Goal: Book appointment/travel/reservation

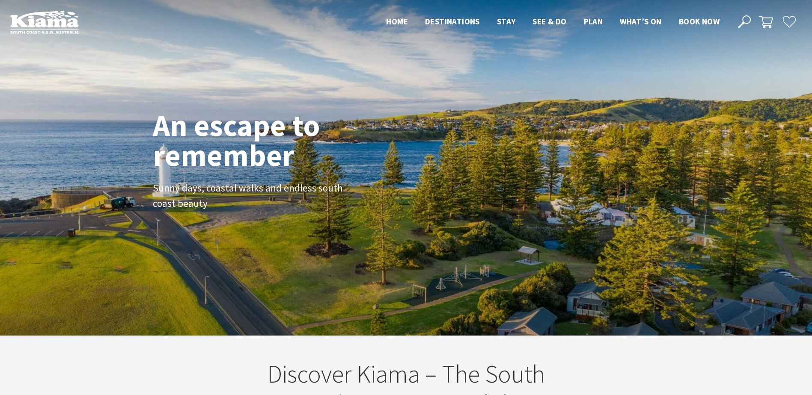
scroll to position [148, 818]
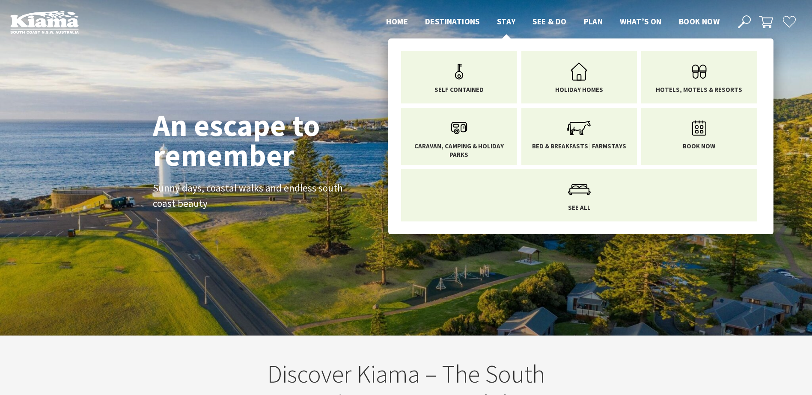
click at [502, 20] on span "Stay" at bounding box center [506, 21] width 19 height 10
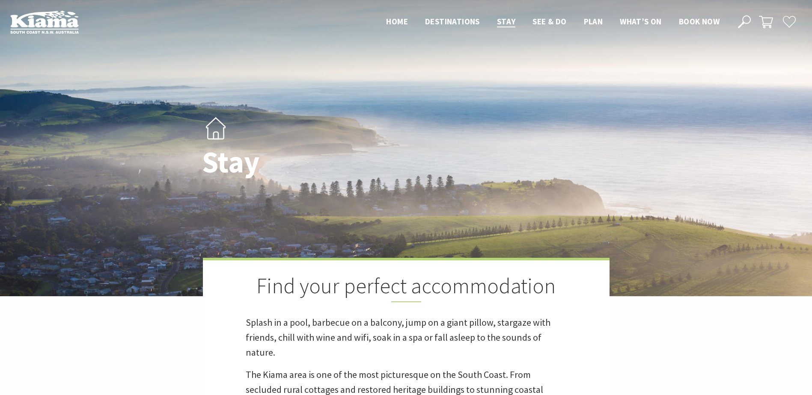
click at [324, 152] on h1 "Stay" at bounding box center [323, 161] width 242 height 33
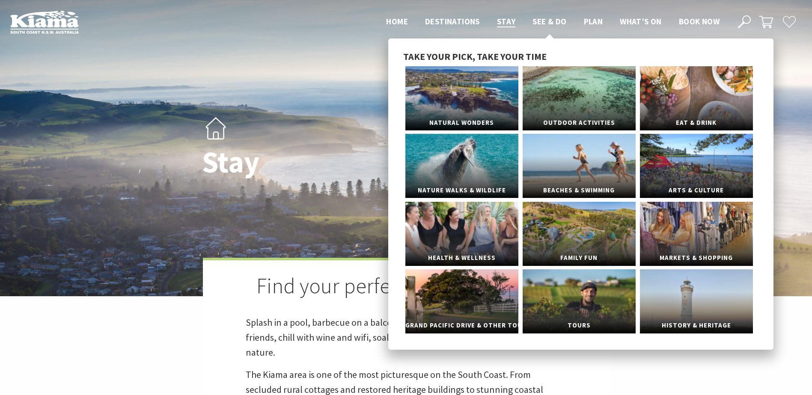
click at [546, 22] on span "See & Do" at bounding box center [549, 21] width 34 height 10
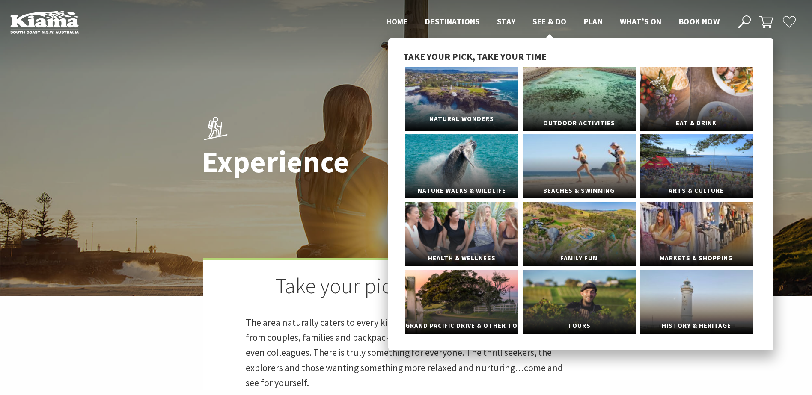
click at [490, 103] on link "Natural Wonders" at bounding box center [461, 99] width 113 height 64
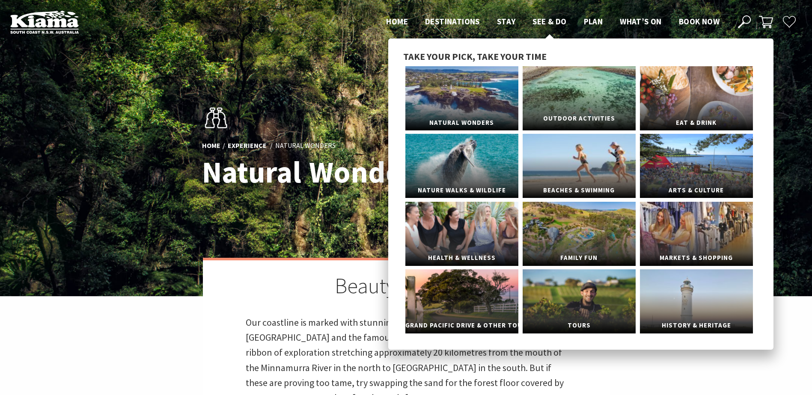
click at [557, 111] on span "Outdoor Activities" at bounding box center [578, 119] width 113 height 16
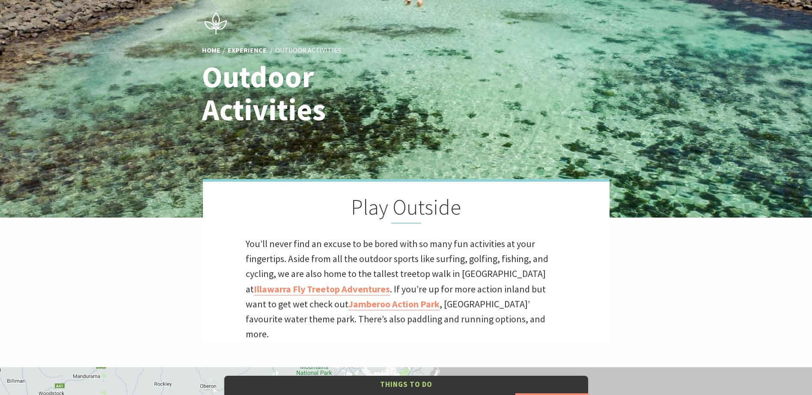
scroll to position [128, 0]
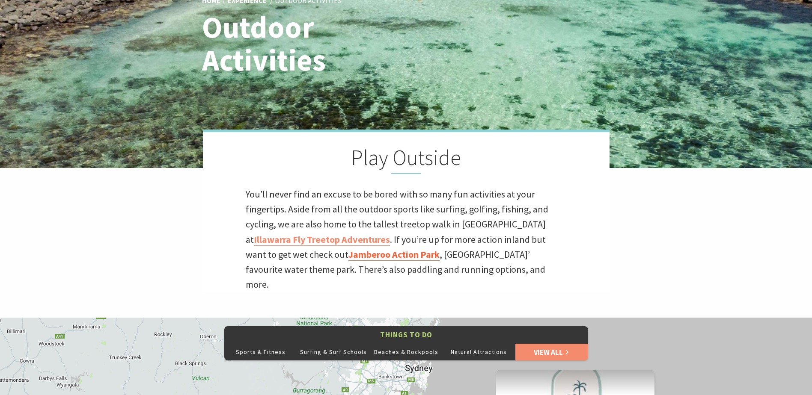
click at [373, 256] on link "Jamberoo Action Park" at bounding box center [393, 255] width 91 height 12
click at [334, 238] on link "Illawarra Fly Treetop Adventures" at bounding box center [322, 240] width 136 height 12
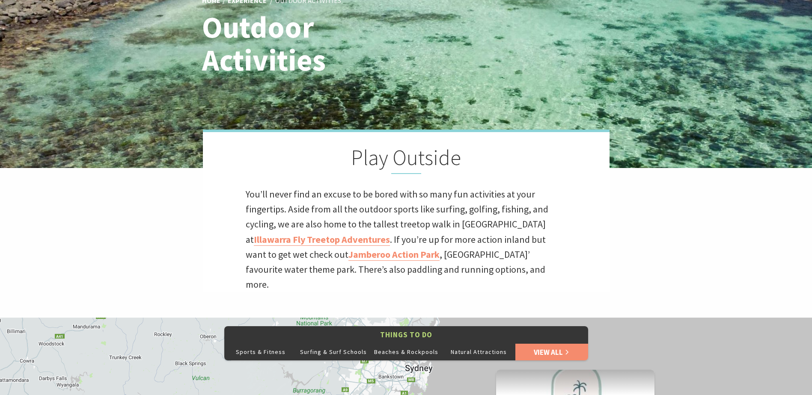
scroll to position [0, 0]
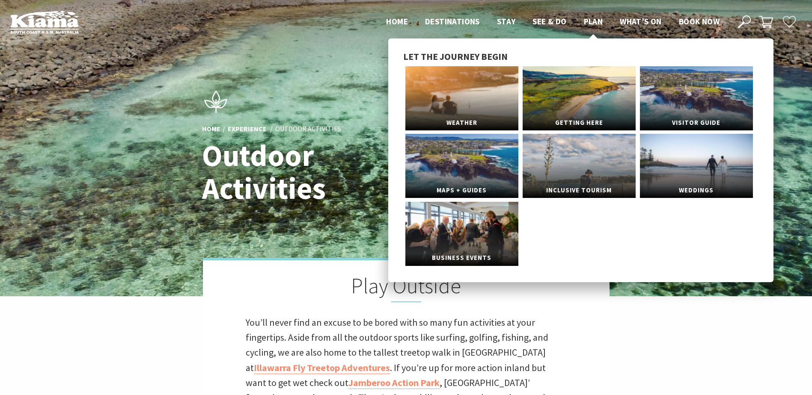
click at [589, 65] on li "Let the journey begin Weather Getting Here Visitor Guide Maps + Guides Inclusiv…" at bounding box center [580, 160] width 355 height 218
click at [591, 79] on link "Getting Here" at bounding box center [578, 98] width 113 height 64
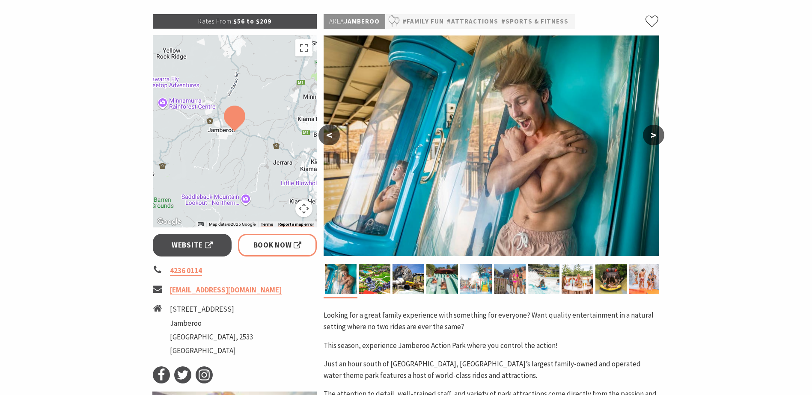
scroll to position [128, 0]
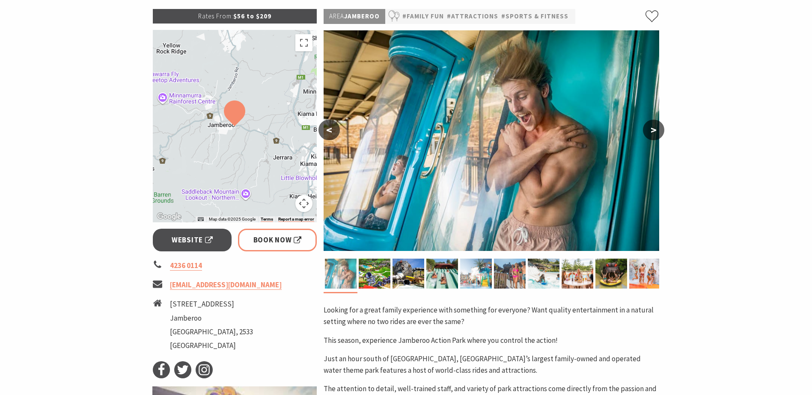
click at [339, 273] on img at bounding box center [341, 274] width 32 height 30
click at [368, 271] on img at bounding box center [375, 274] width 32 height 30
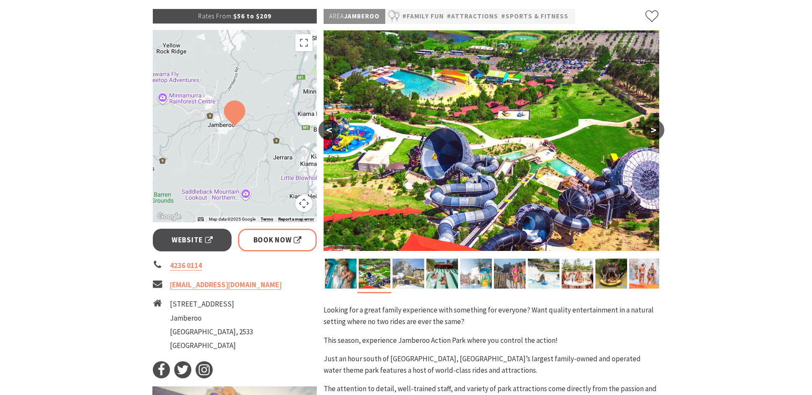
click at [410, 276] on img at bounding box center [408, 274] width 32 height 30
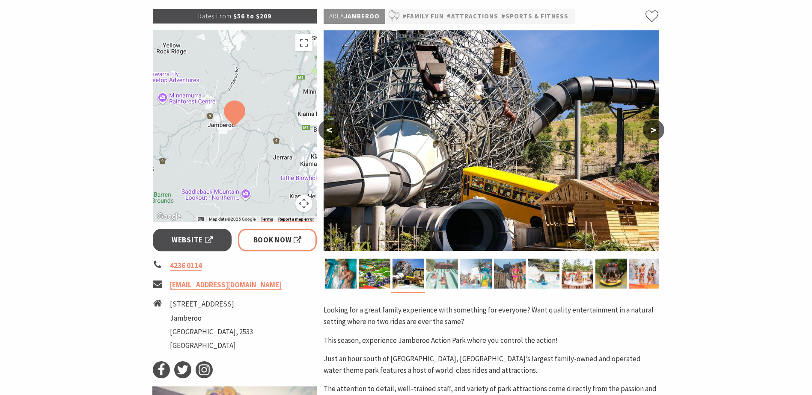
click at [435, 275] on img at bounding box center [442, 274] width 32 height 30
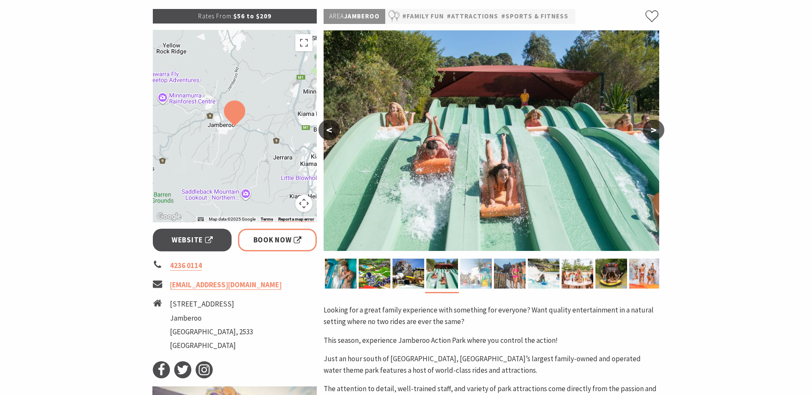
click at [472, 273] on img at bounding box center [476, 274] width 32 height 30
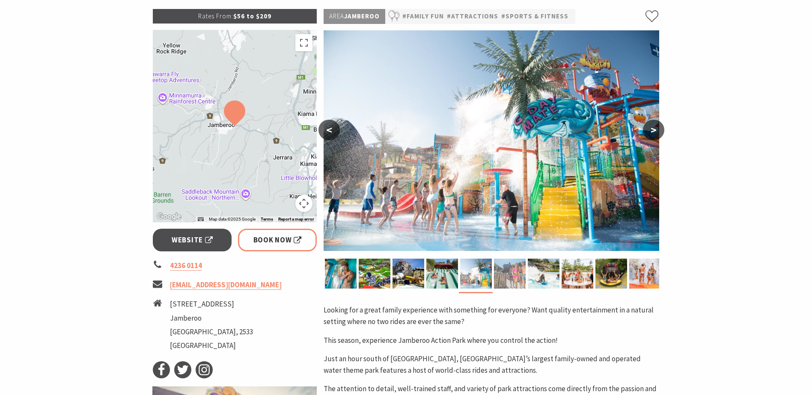
click at [504, 272] on img at bounding box center [510, 274] width 32 height 30
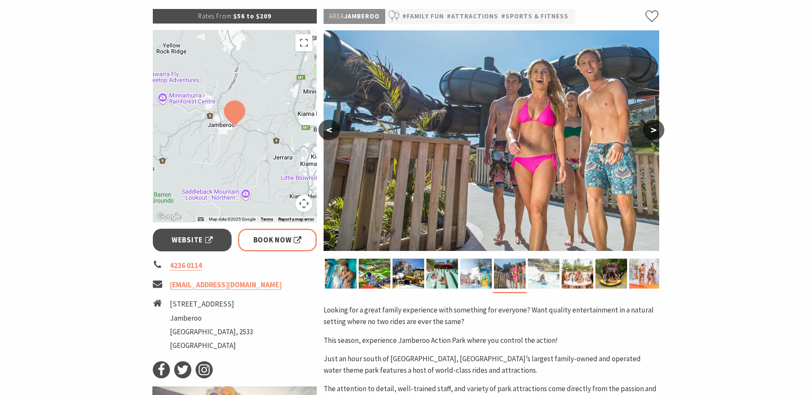
click at [541, 276] on img at bounding box center [544, 274] width 32 height 30
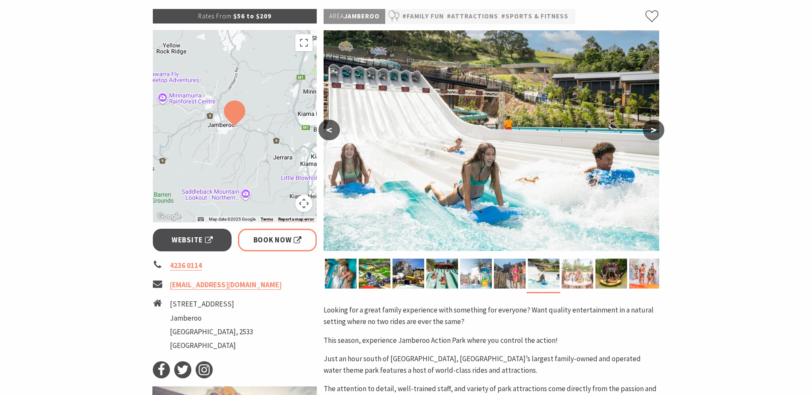
click at [573, 276] on img at bounding box center [577, 274] width 32 height 30
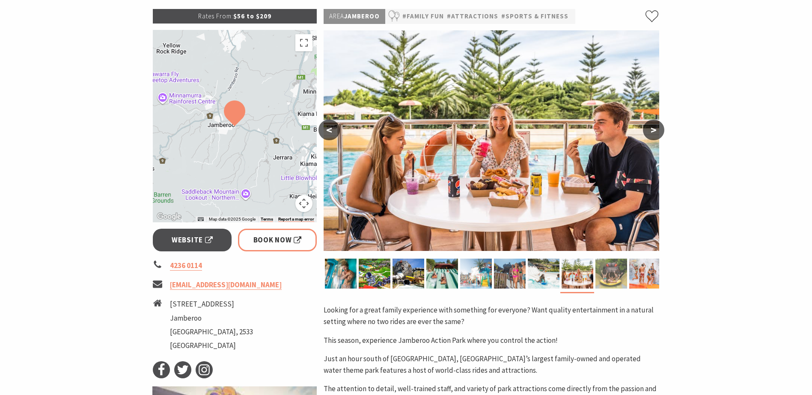
click at [605, 274] on img at bounding box center [611, 274] width 32 height 30
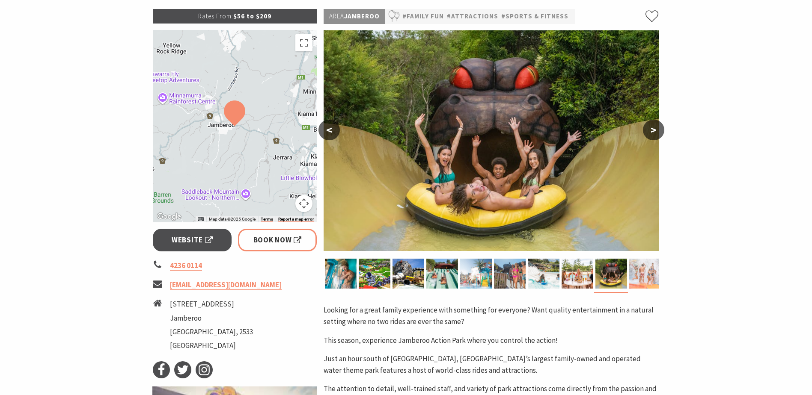
click at [642, 276] on img at bounding box center [645, 274] width 32 height 30
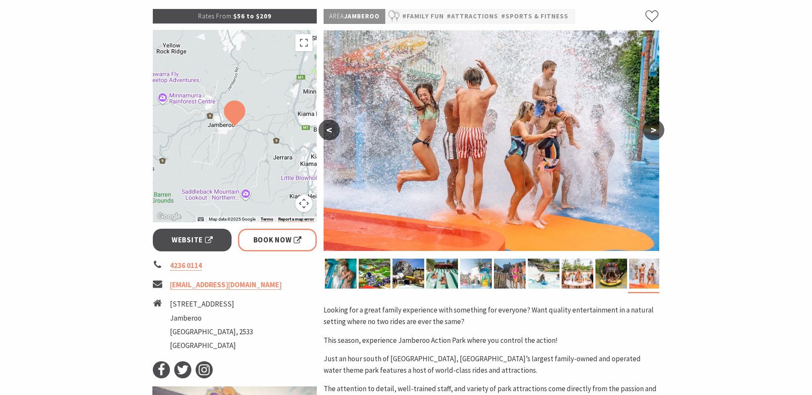
click at [654, 127] on button ">" at bounding box center [653, 130] width 21 height 21
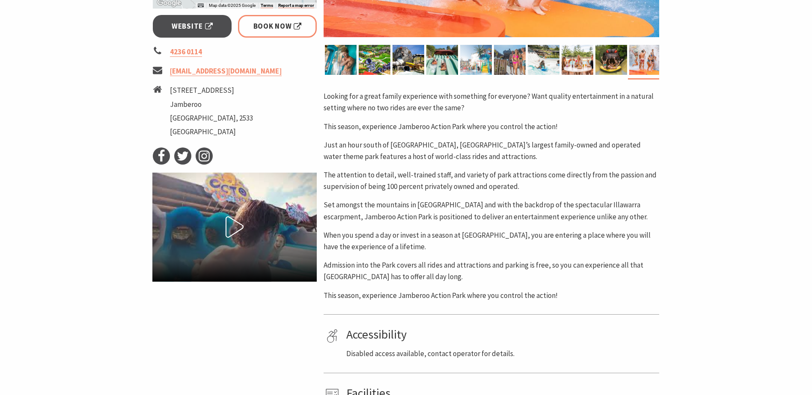
scroll to position [0, 0]
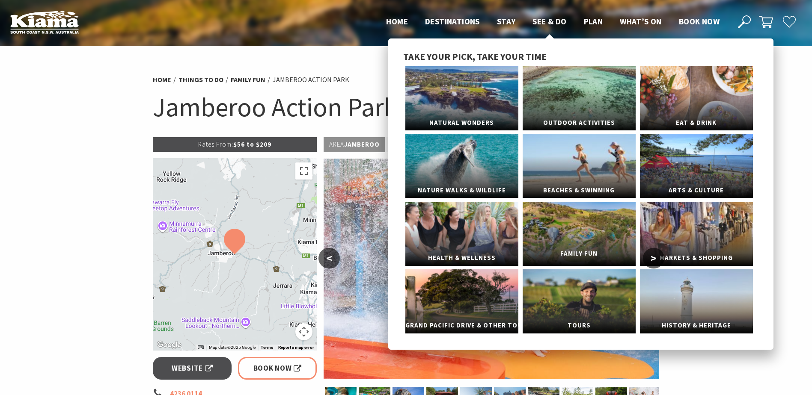
click at [583, 248] on span "Family Fun" at bounding box center [578, 254] width 113 height 16
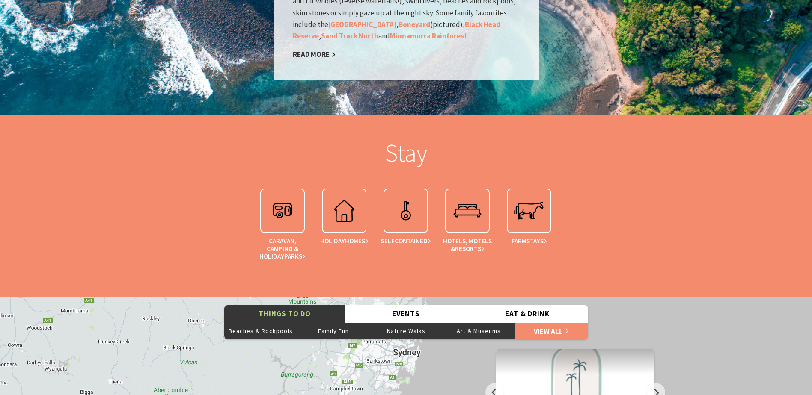
scroll to position [1712, 0]
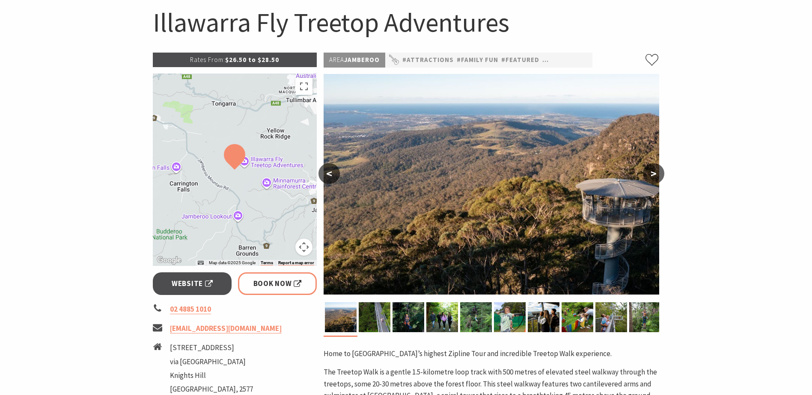
scroll to position [86, 0]
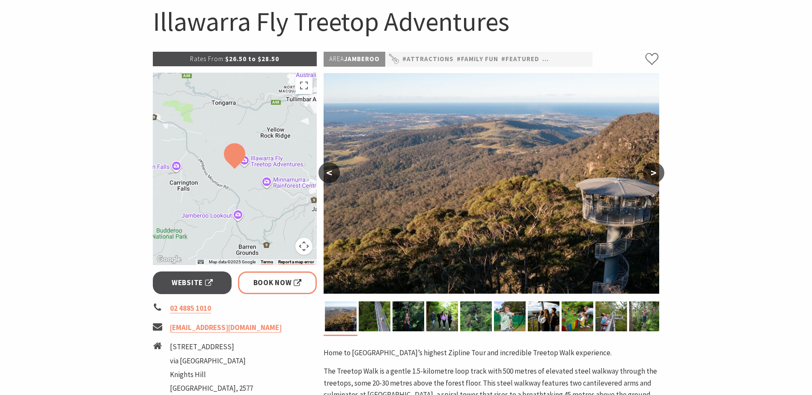
click at [491, 198] on img at bounding box center [491, 183] width 335 height 221
click at [656, 169] on button ">" at bounding box center [653, 173] width 21 height 21
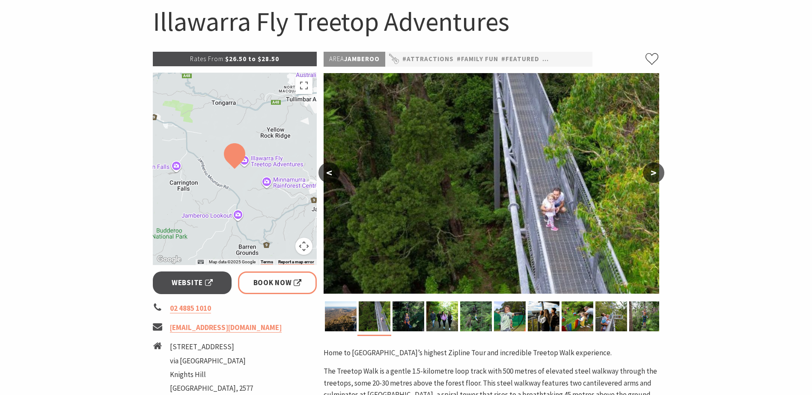
click at [656, 169] on button ">" at bounding box center [653, 173] width 21 height 21
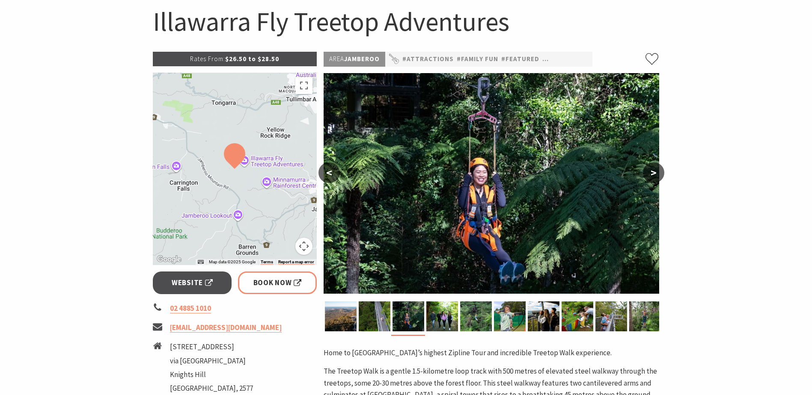
click at [656, 169] on button ">" at bounding box center [653, 173] width 21 height 21
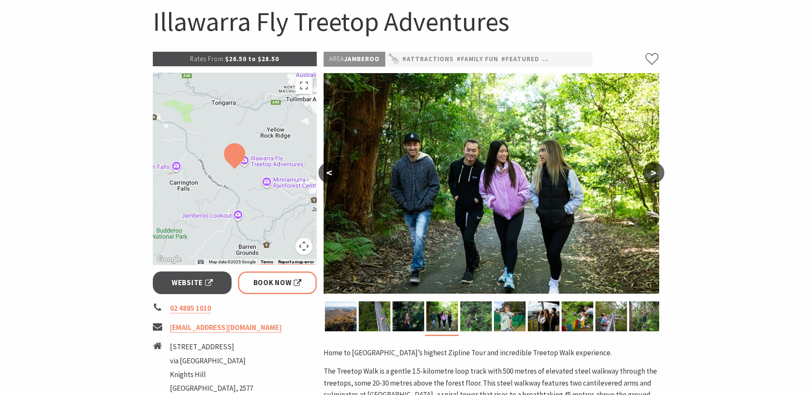
click at [656, 169] on button ">" at bounding box center [653, 173] width 21 height 21
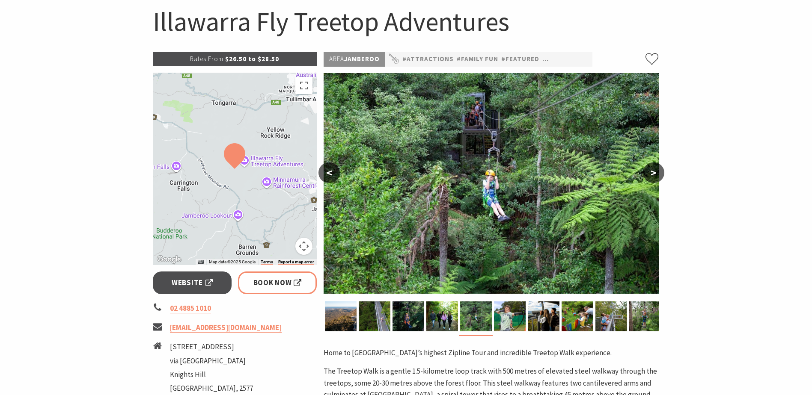
click at [656, 169] on button ">" at bounding box center [653, 173] width 21 height 21
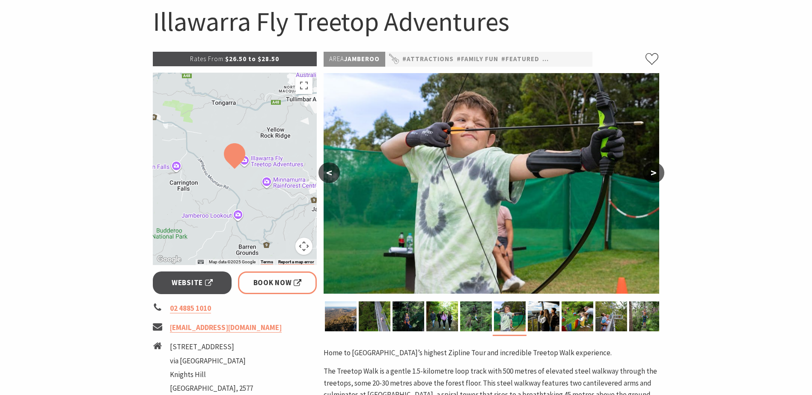
click at [656, 169] on button ">" at bounding box center [653, 173] width 21 height 21
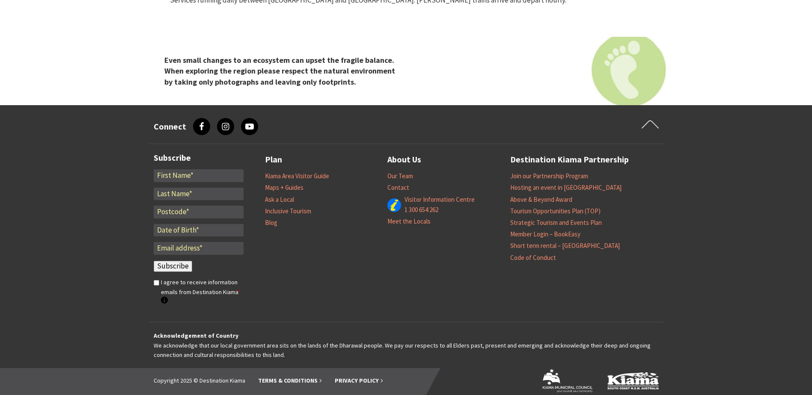
scroll to position [1223, 0]
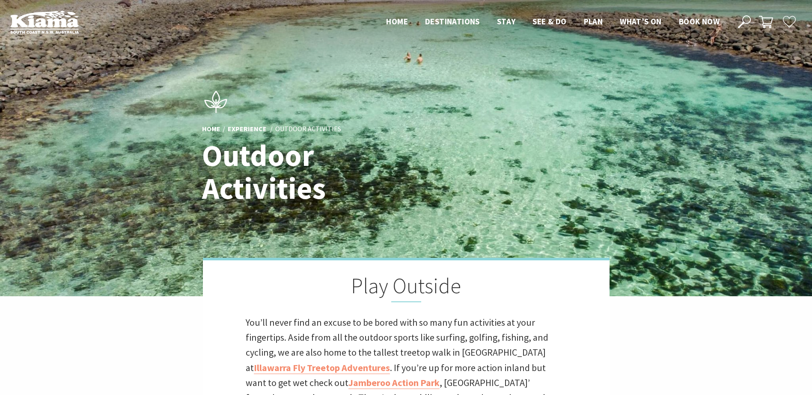
click at [260, 230] on img at bounding box center [406, 148] width 812 height 297
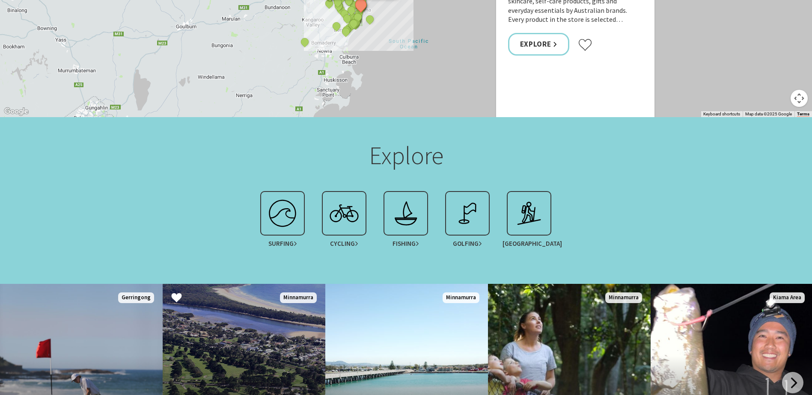
scroll to position [813, 0]
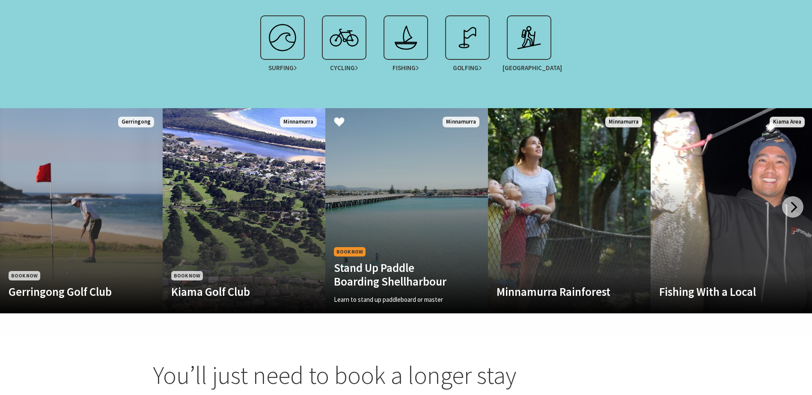
click at [393, 295] on div "Learn to stand up paddleboard or master your skills with an accredited ASI SUP……" at bounding box center [394, 300] width 121 height 10
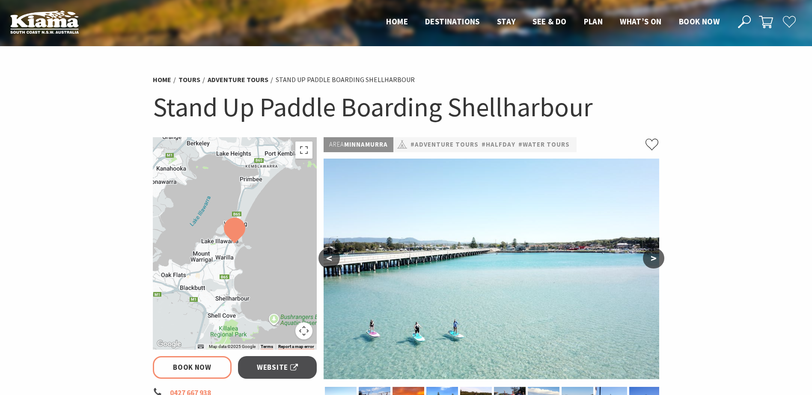
select select "3"
select select "2"
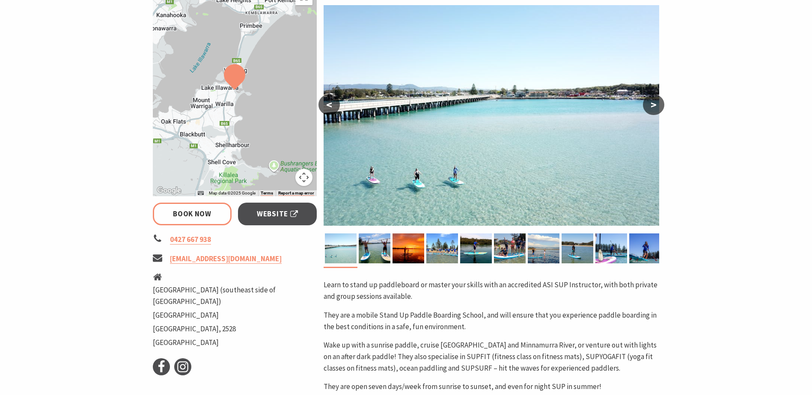
scroll to position [171, 0]
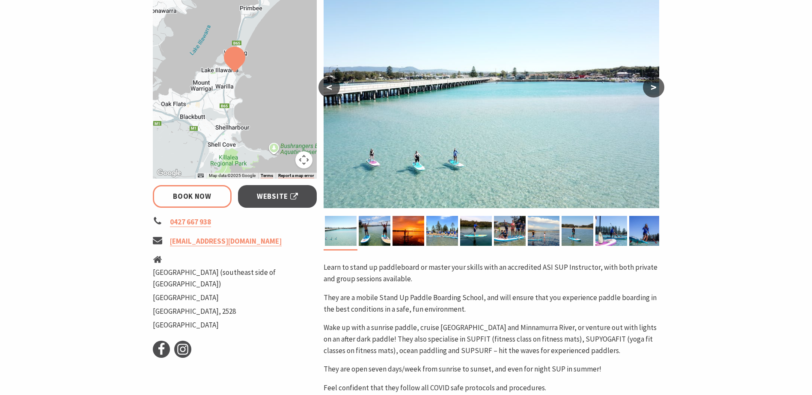
click at [238, 141] on div at bounding box center [235, 72] width 164 height 213
click at [339, 231] on img at bounding box center [341, 231] width 32 height 30
click at [381, 232] on img at bounding box center [375, 231] width 32 height 30
click at [404, 230] on img at bounding box center [408, 231] width 32 height 30
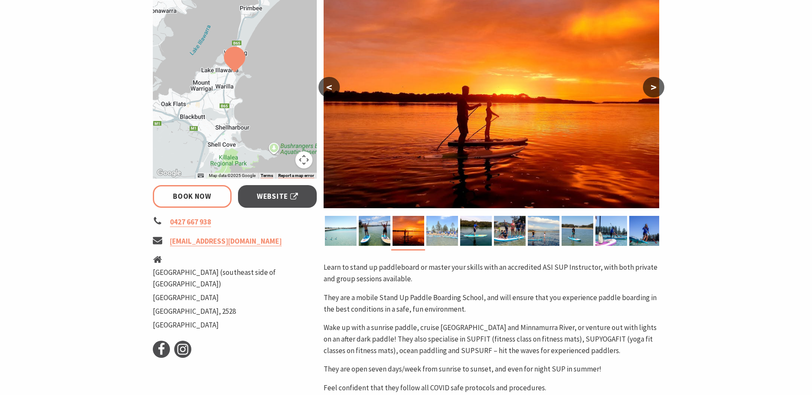
click at [436, 229] on img at bounding box center [442, 231] width 32 height 30
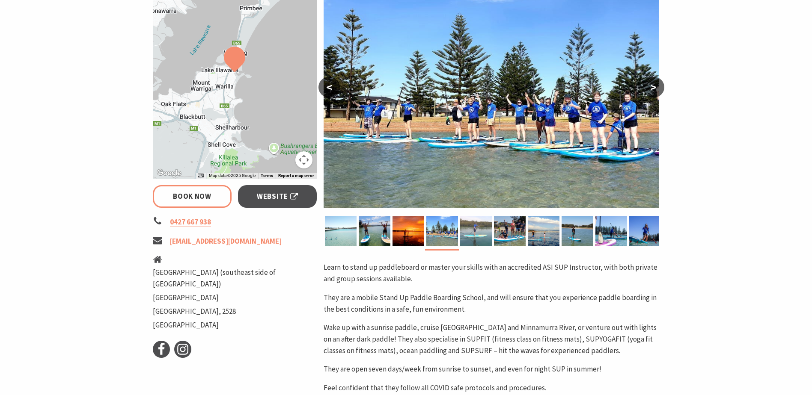
click at [468, 230] on img at bounding box center [476, 231] width 32 height 30
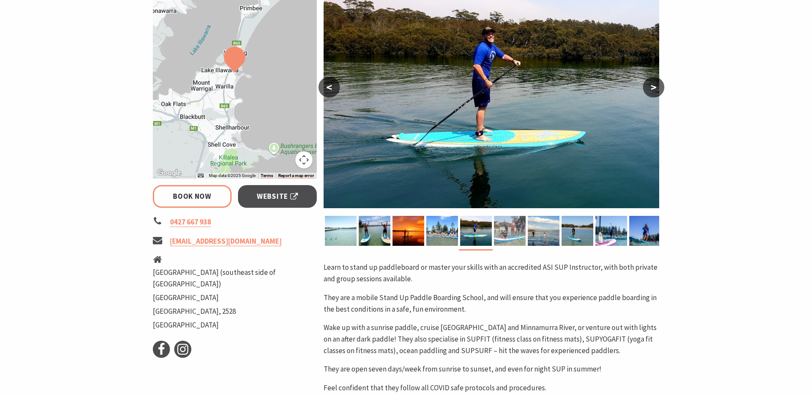
click at [513, 235] on img at bounding box center [510, 231] width 32 height 30
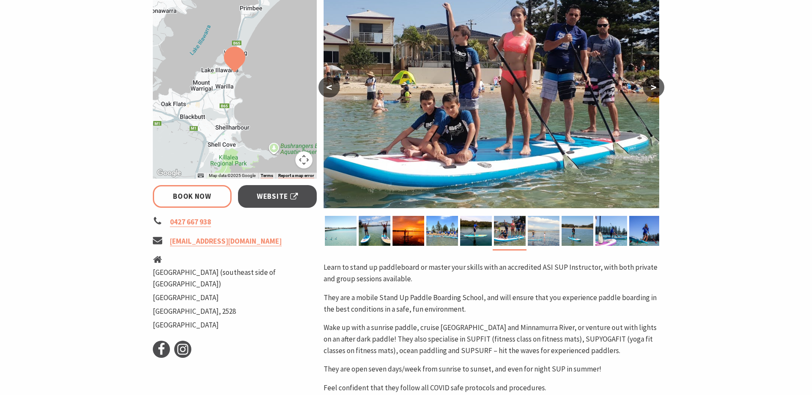
click at [543, 230] on img at bounding box center [544, 231] width 32 height 30
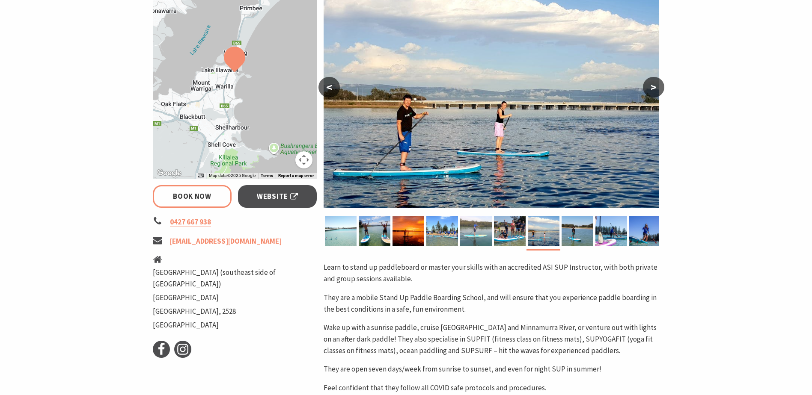
click at [490, 237] on img at bounding box center [476, 231] width 32 height 30
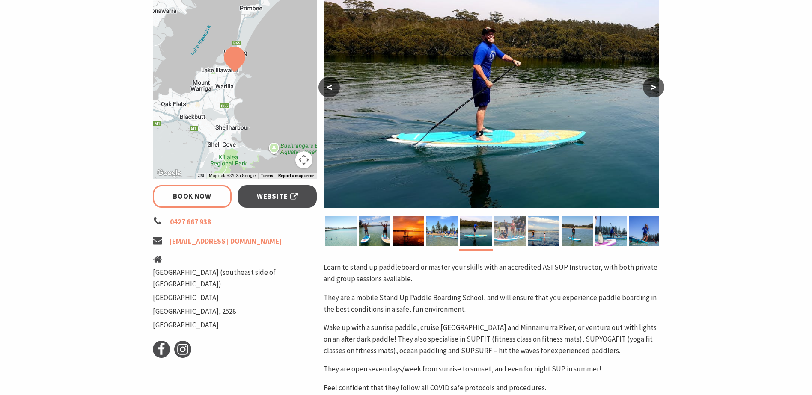
click at [505, 234] on img at bounding box center [510, 231] width 32 height 30
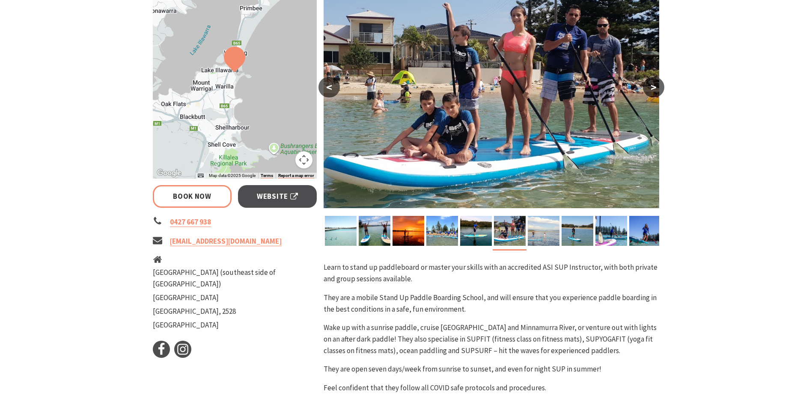
click at [542, 233] on img at bounding box center [544, 231] width 32 height 30
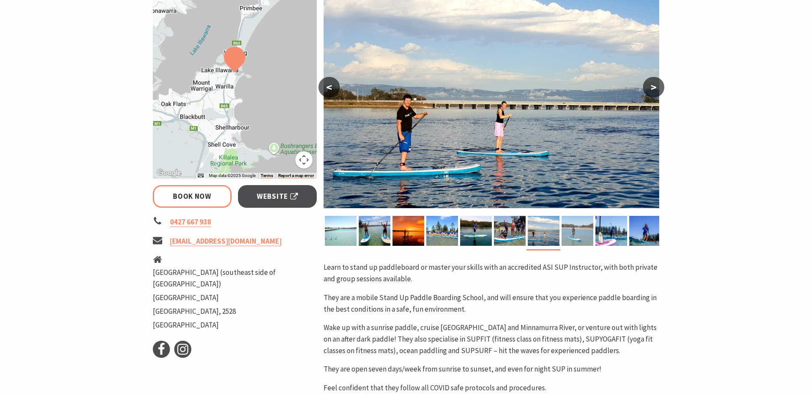
click at [579, 230] on img at bounding box center [577, 231] width 32 height 30
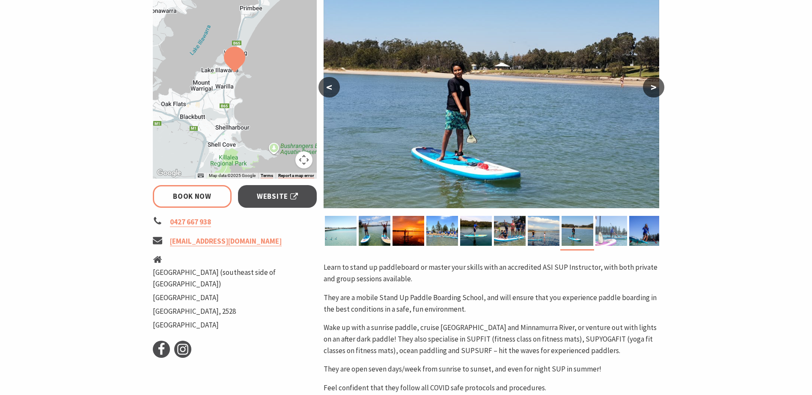
click at [610, 229] on img at bounding box center [611, 231] width 32 height 30
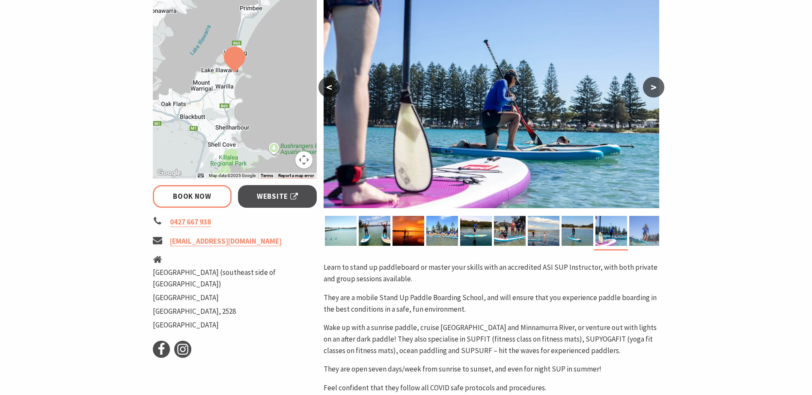
click at [644, 230] on img at bounding box center [645, 231] width 32 height 30
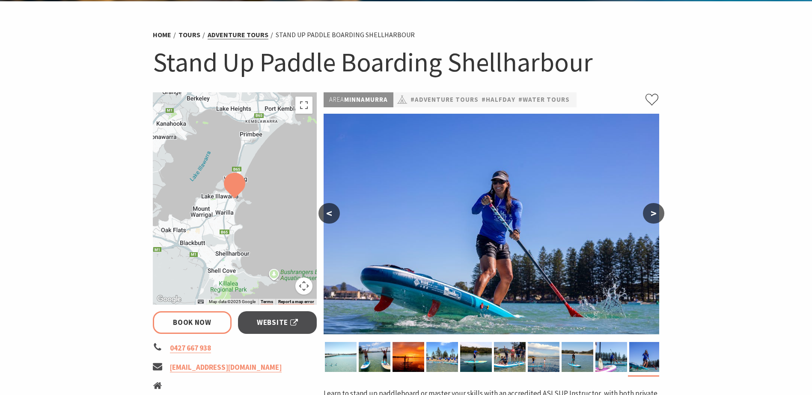
scroll to position [0, 0]
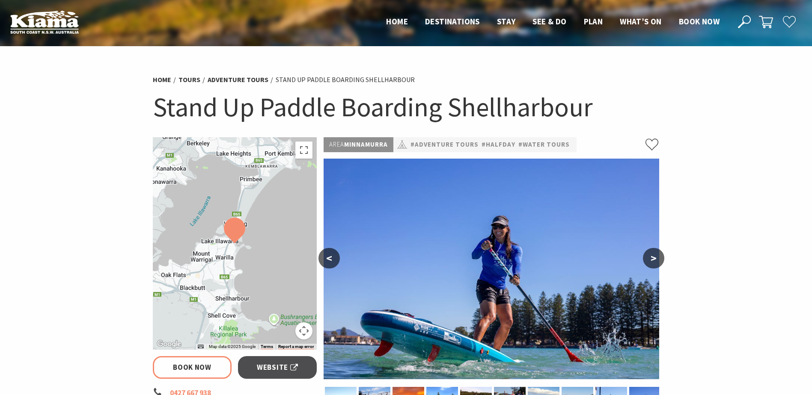
select select "3"
